Goal: Task Accomplishment & Management: Use online tool/utility

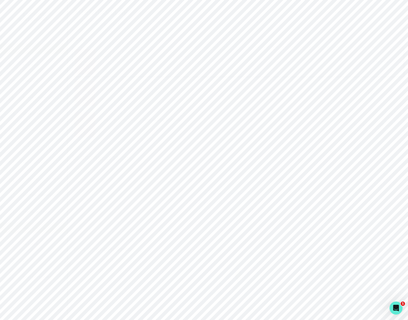
click at [34, 227] on p "Admin Data" at bounding box center [34, 228] width 22 height 4
click at [95, 62] on input "Search user by name or email" at bounding box center [238, 56] width 323 height 14
type input "[PERSON_NAME]"
click at [116, 113] on button "[PERSON_NAME] Juaplly" at bounding box center [125, 109] width 57 height 5
click at [261, 152] on p "Engagements" at bounding box center [257, 150] width 30 height 7
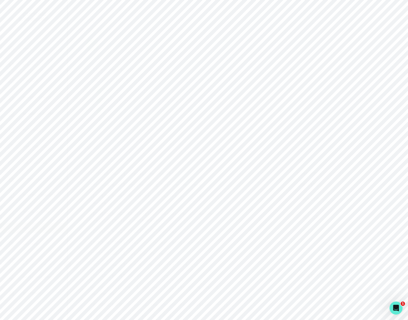
scroll to position [51, 0]
click at [381, 208] on icon "button" at bounding box center [383, 210] width 5 height 5
click at [378, 144] on icon "button" at bounding box center [379, 144] width 3 height 2
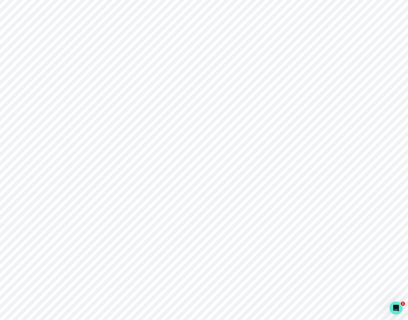
click at [33, 229] on p "Admin Data" at bounding box center [34, 228] width 22 height 4
click at [93, 62] on input "Search user by name or email" at bounding box center [238, 56] width 323 height 14
type input "[PERSON_NAME]"
click at [100, 190] on button "Impersonate" at bounding box center [103, 186] width 44 height 11
click at [126, 243] on button "Impersonate" at bounding box center [125, 243] width 36 height 11
